Goal: Information Seeking & Learning: Check status

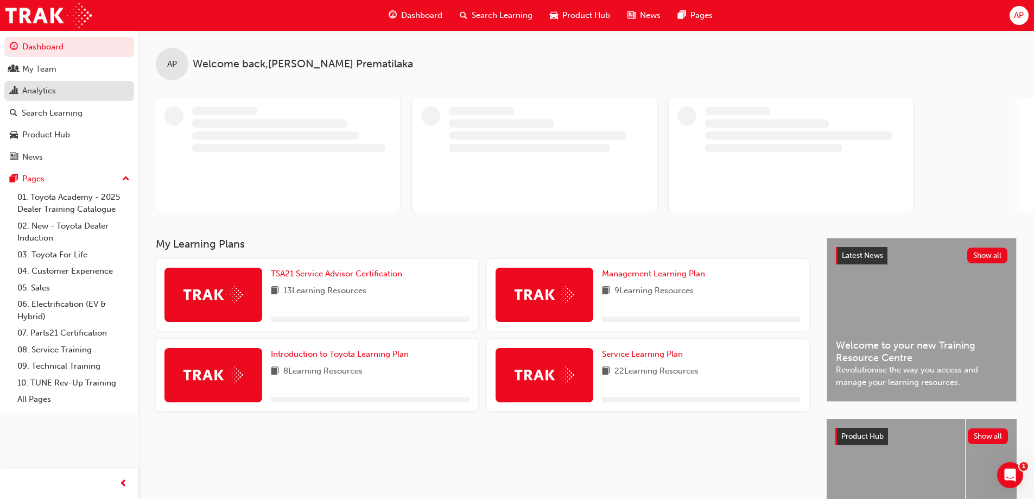
click at [37, 85] on div "Analytics" at bounding box center [69, 91] width 119 height 14
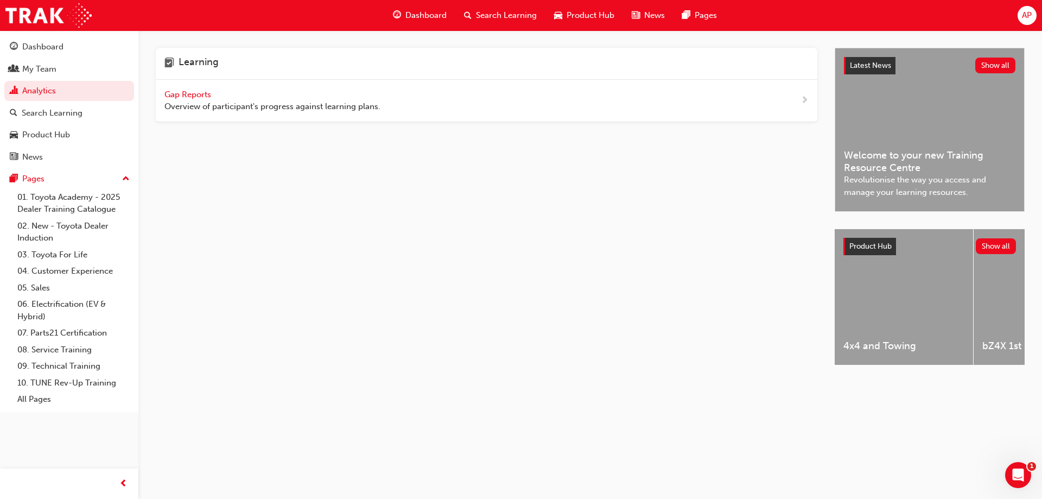
click at [185, 86] on div "Gap Reports Overview of participant's progress against learning plans." at bounding box center [487, 101] width 662 height 42
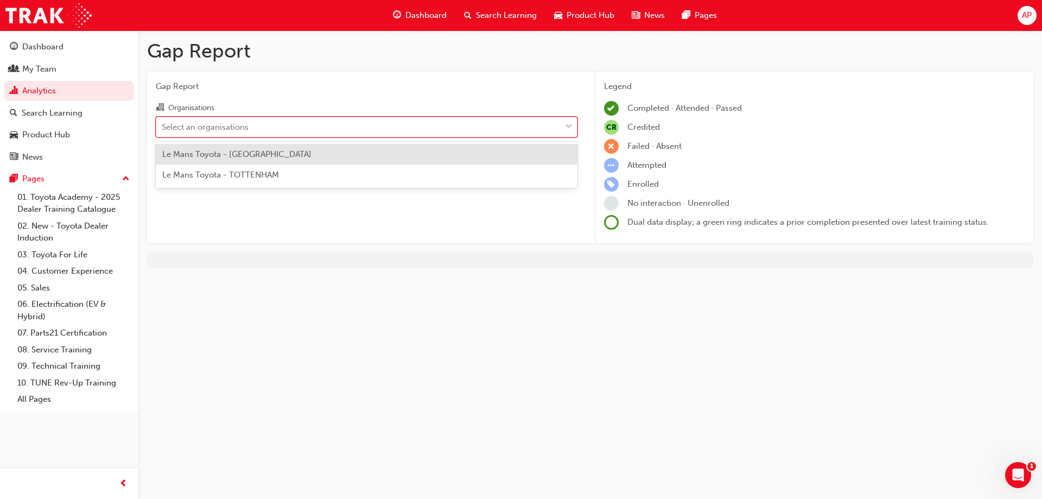
click at [204, 125] on div "Select an organisations" at bounding box center [205, 126] width 87 height 12
click at [163, 125] on input "Organisations option Le Mans Toyota - [GEOGRAPHIC_DATA] focused, 1 of 2. 2 resu…" at bounding box center [162, 126] width 1 height 9
click at [219, 156] on span "Le Mans Toyota - [GEOGRAPHIC_DATA]" at bounding box center [236, 154] width 149 height 10
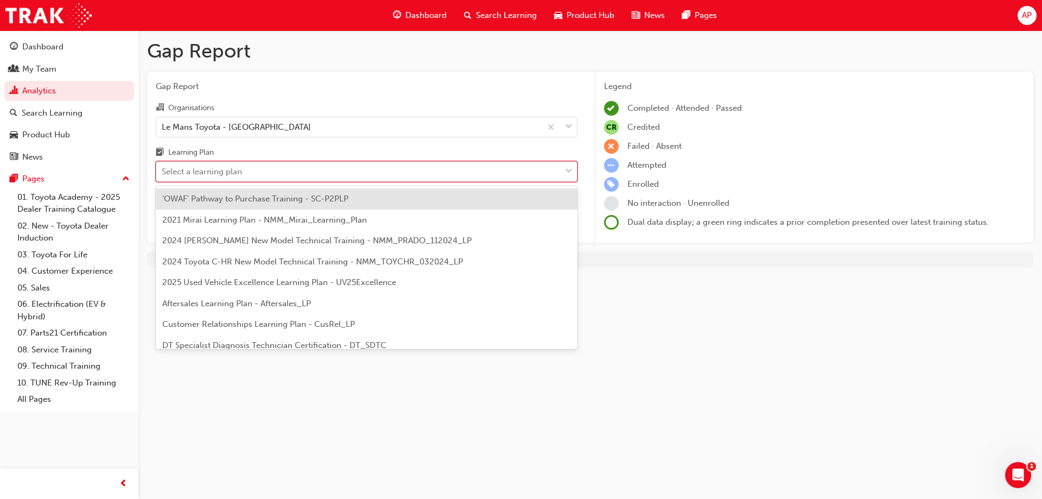
click at [217, 166] on div "Select a learning plan" at bounding box center [202, 172] width 80 height 12
click at [163, 167] on input "Learning Plan option 'OWAF' Pathway to Purchase Training - SC-P2PLP focused, 1 …" at bounding box center [162, 171] width 1 height 9
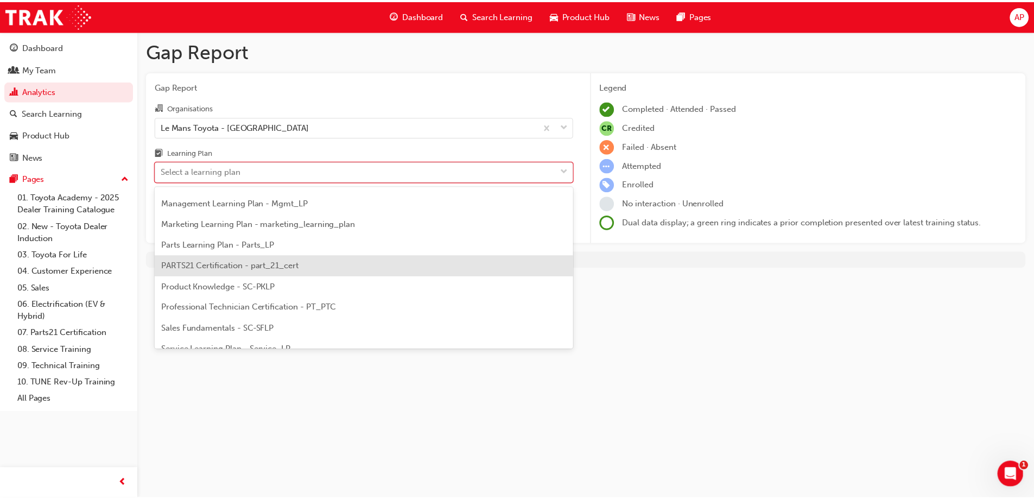
scroll to position [285, 0]
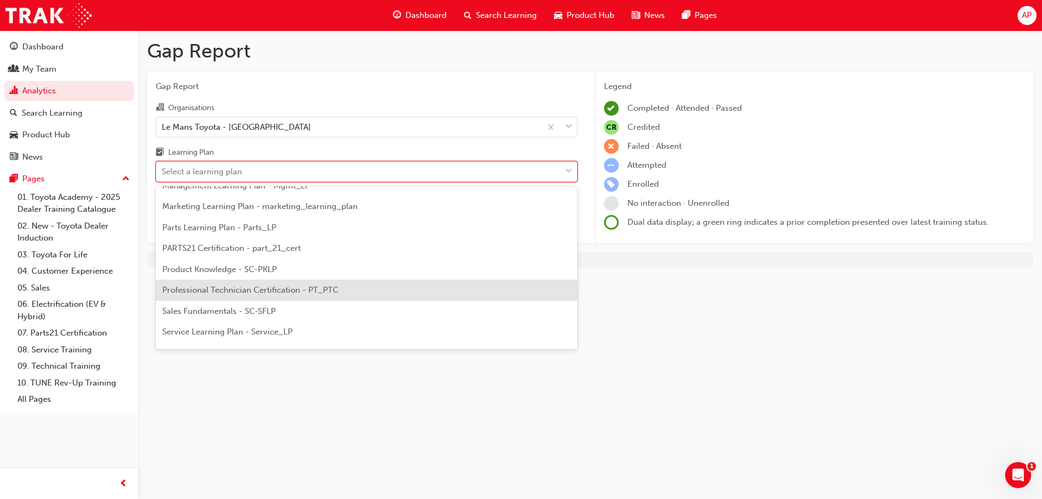
click at [243, 291] on span "Professional Technician Certification - PT_PTC" at bounding box center [250, 290] width 176 height 10
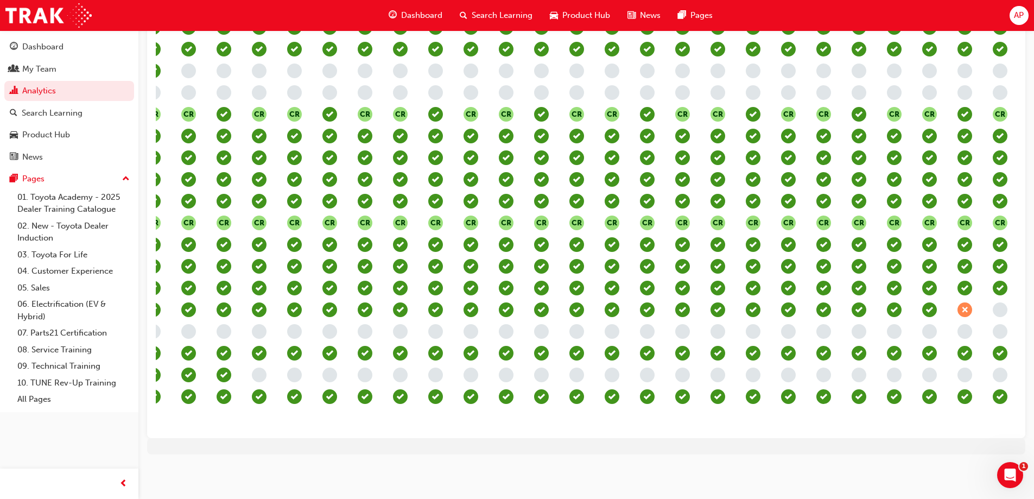
scroll to position [0, 474]
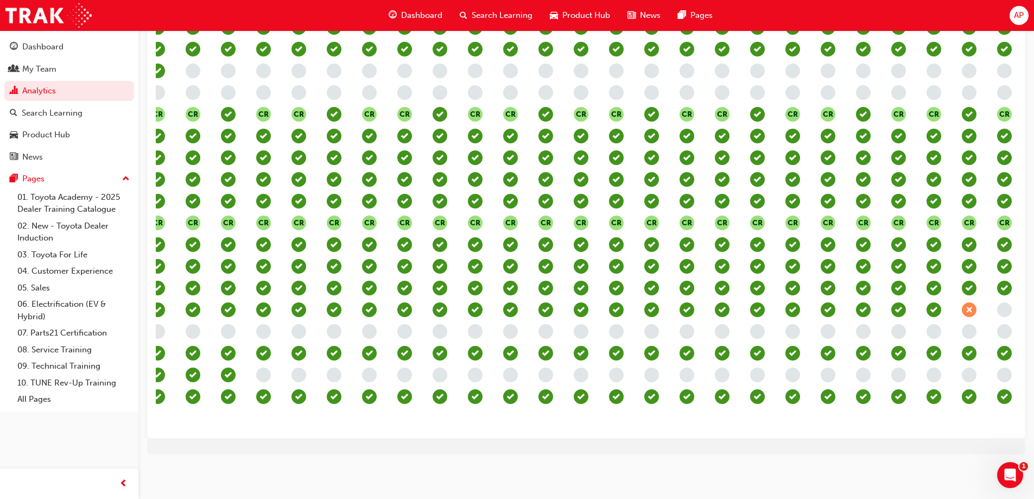
click at [166, 420] on div "CR CR CR CR CR CR CR CR CR CR CR CR CR CR CR CR CR CR CR CR CR CR CR CR CR CR C…" at bounding box center [528, 158] width 1411 height 543
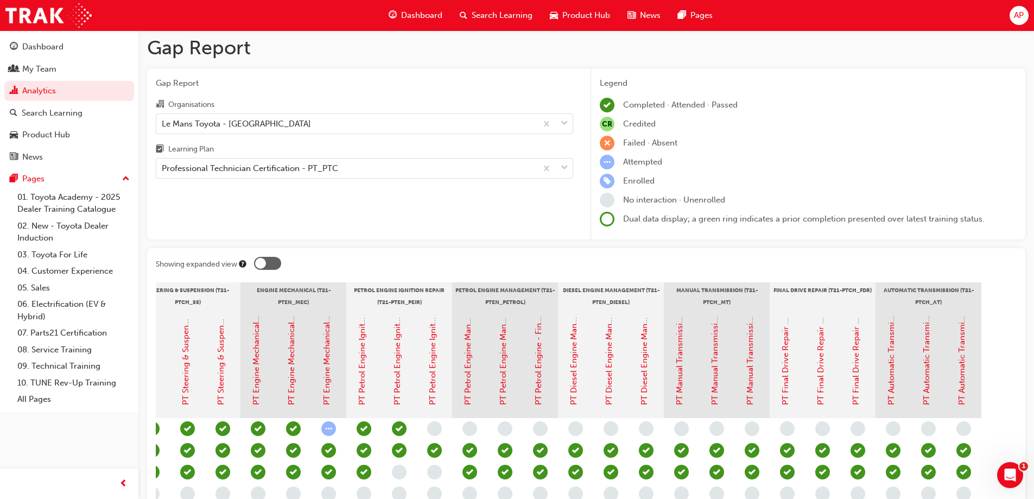
scroll to position [0, 0]
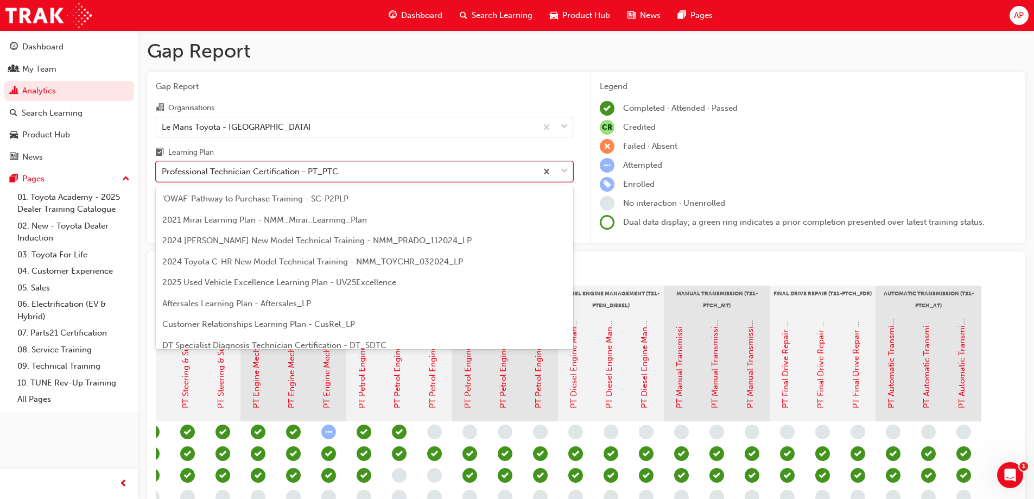
click at [359, 166] on div "Professional Technician Certification - PT_PTC" at bounding box center [346, 171] width 380 height 19
click at [163, 167] on input "Learning Plan option Professional Technician Certification - PT_PTC, selected. …" at bounding box center [162, 171] width 1 height 9
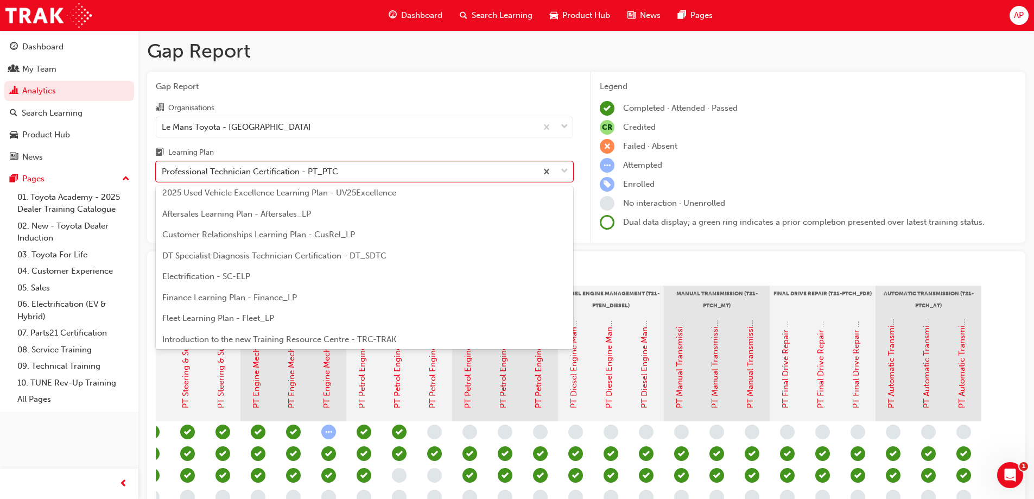
scroll to position [88, 0]
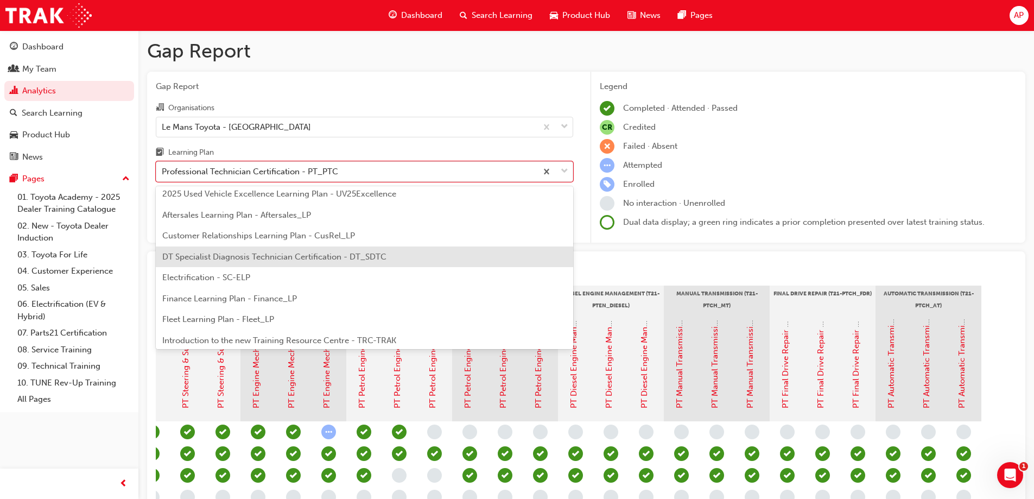
click at [340, 252] on span "DT Specialist Diagnosis Technician Certification - DT_SDTC" at bounding box center [274, 257] width 224 height 10
